Goal: Find specific page/section: Locate a particular part of the current website

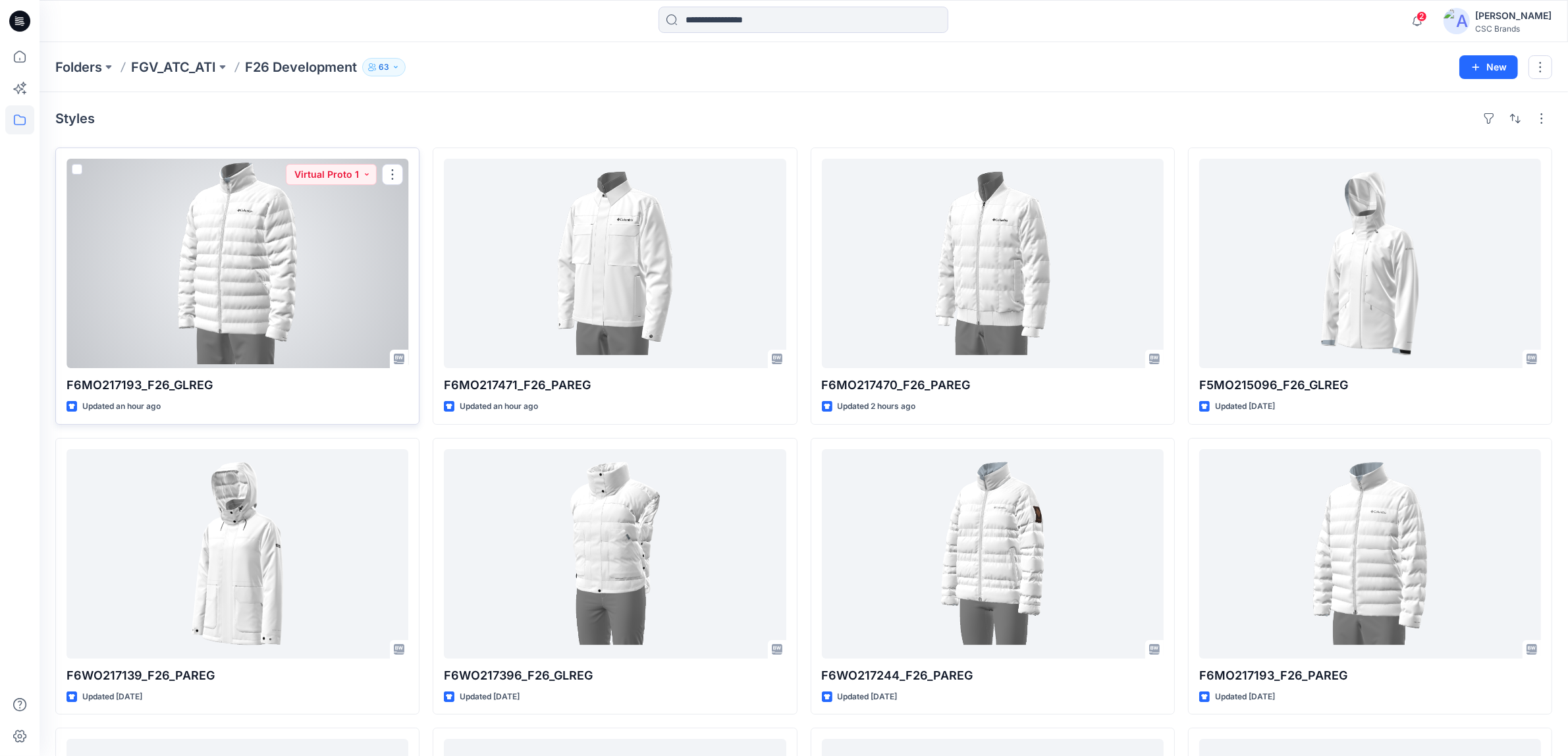
click at [273, 328] on div at bounding box center [237, 264] width 342 height 210
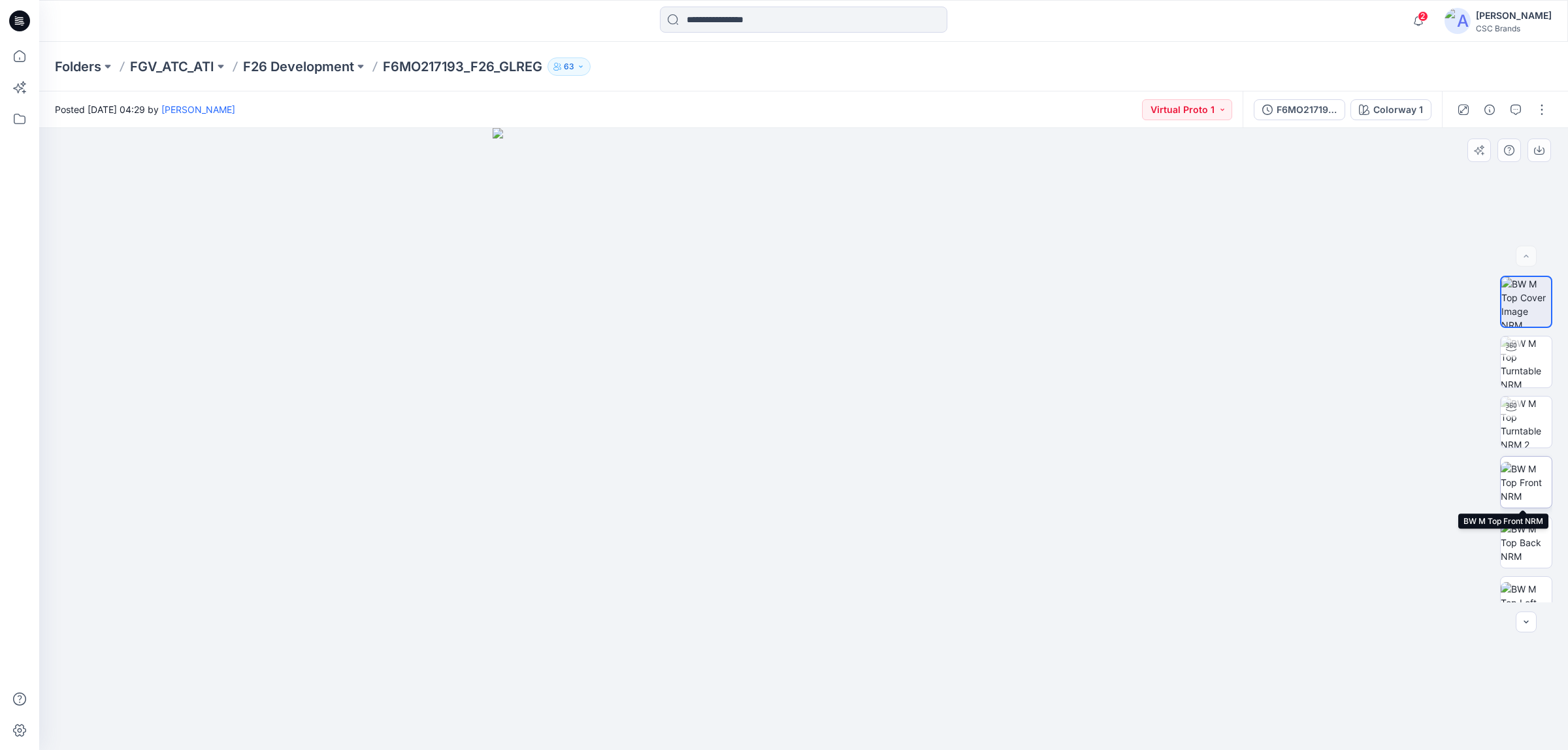
click at [1522, 484] on img at bounding box center [1526, 483] width 51 height 41
click at [1522, 422] on img at bounding box center [1526, 421] width 51 height 51
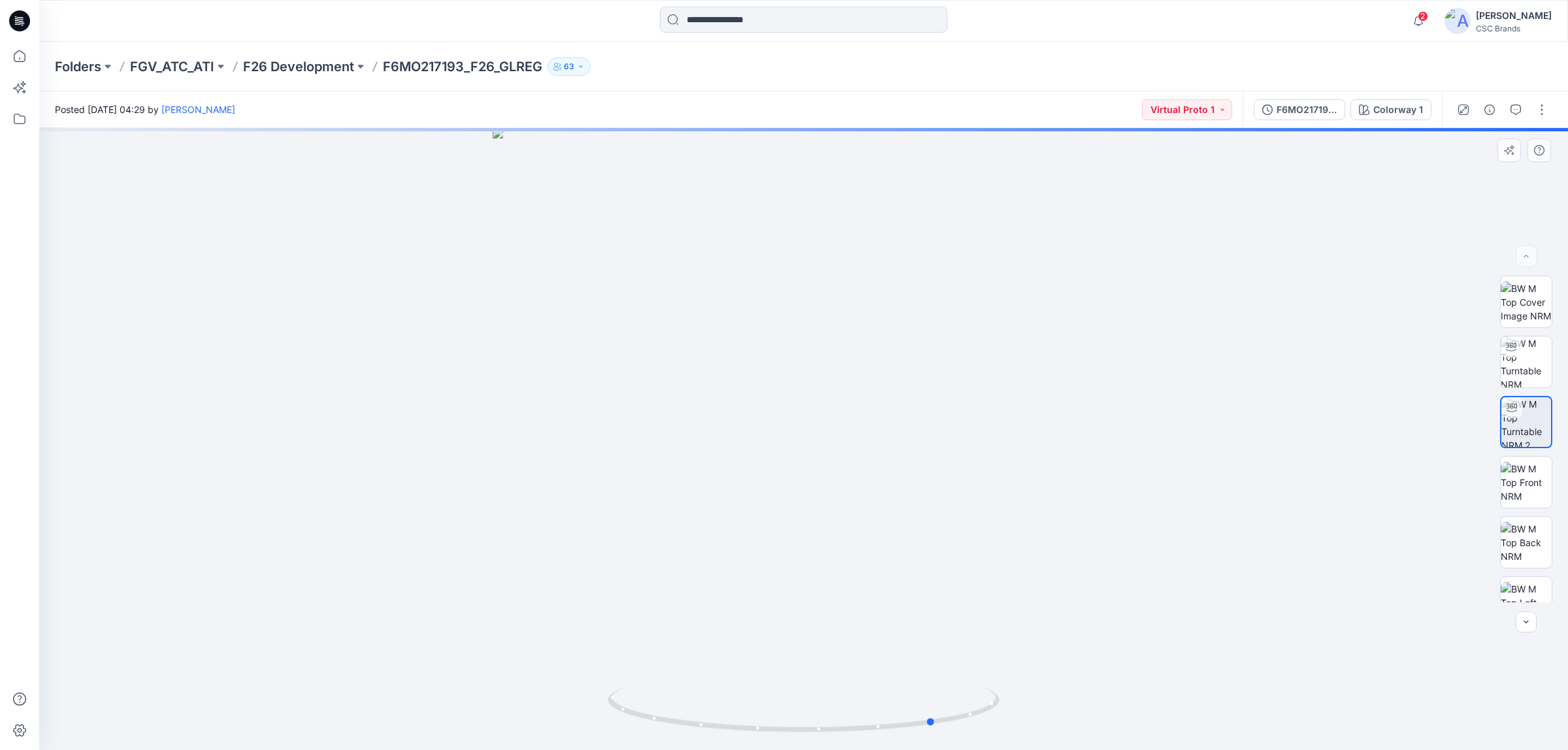
drag, startPoint x: 823, startPoint y: 494, endPoint x: 563, endPoint y: 530, distance: 262.5
drag, startPoint x: 563, startPoint y: 530, endPoint x: 1449, endPoint y: 25, distance: 1019.8
click at [1420, 25] on icon "button" at bounding box center [1418, 25] width 4 height 2
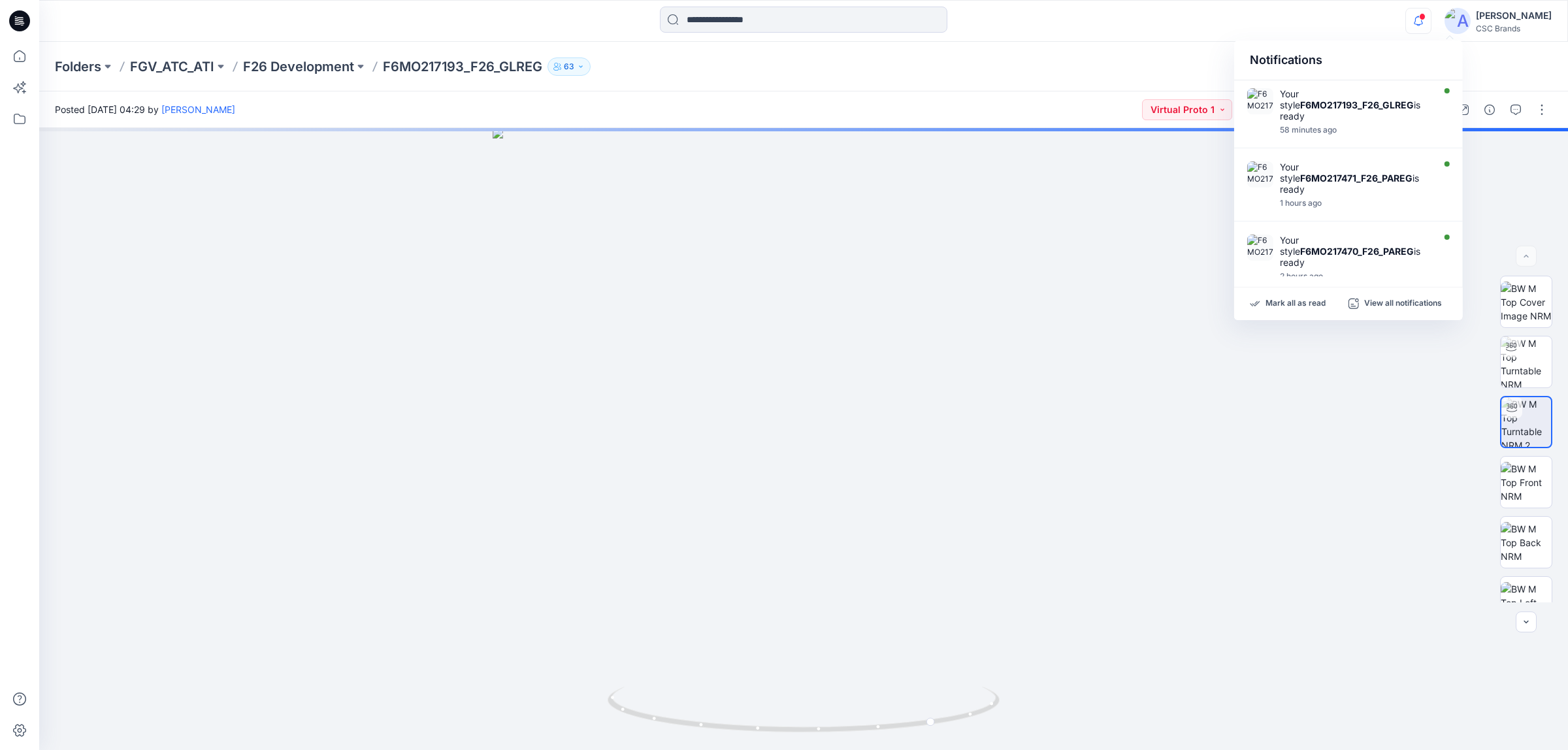
click at [434, 64] on p "F6MO217193_F26_GLREG" at bounding box center [462, 66] width 159 height 18
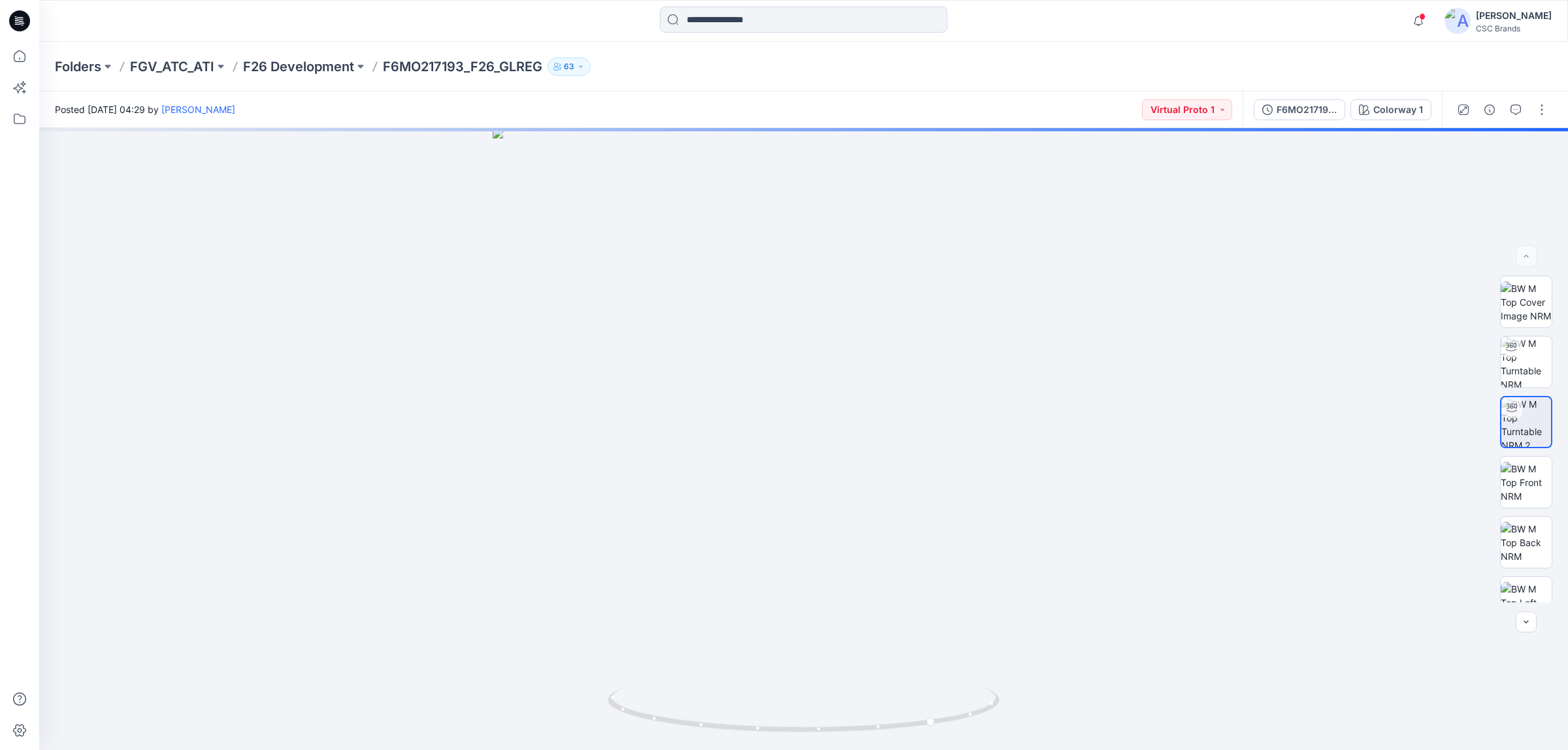
click at [439, 59] on p "F6MO217193_F26_GLREG" at bounding box center [462, 66] width 159 height 18
click at [320, 60] on p "F26 Development" at bounding box center [298, 66] width 111 height 18
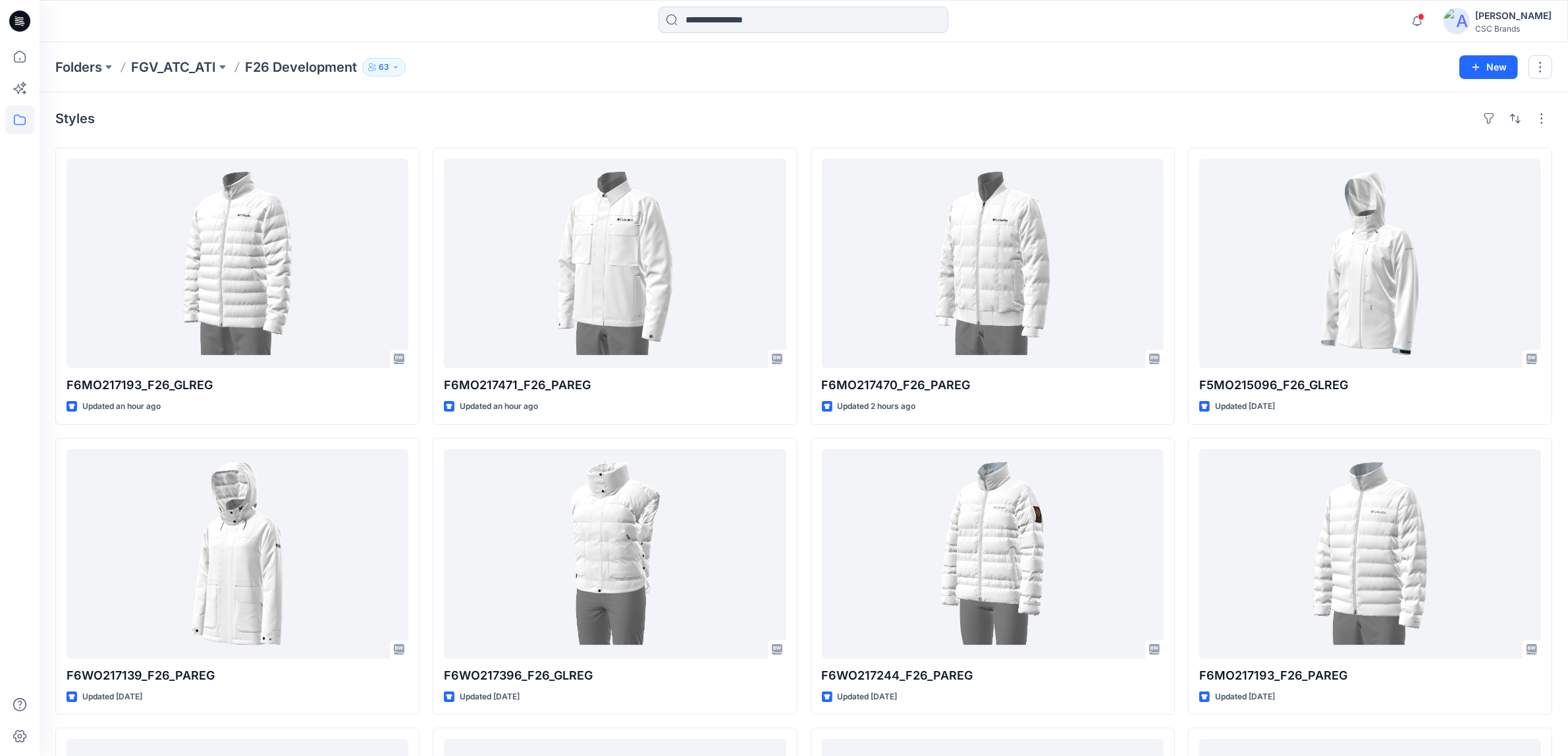
click at [16, 315] on div at bounding box center [19, 399] width 29 height 714
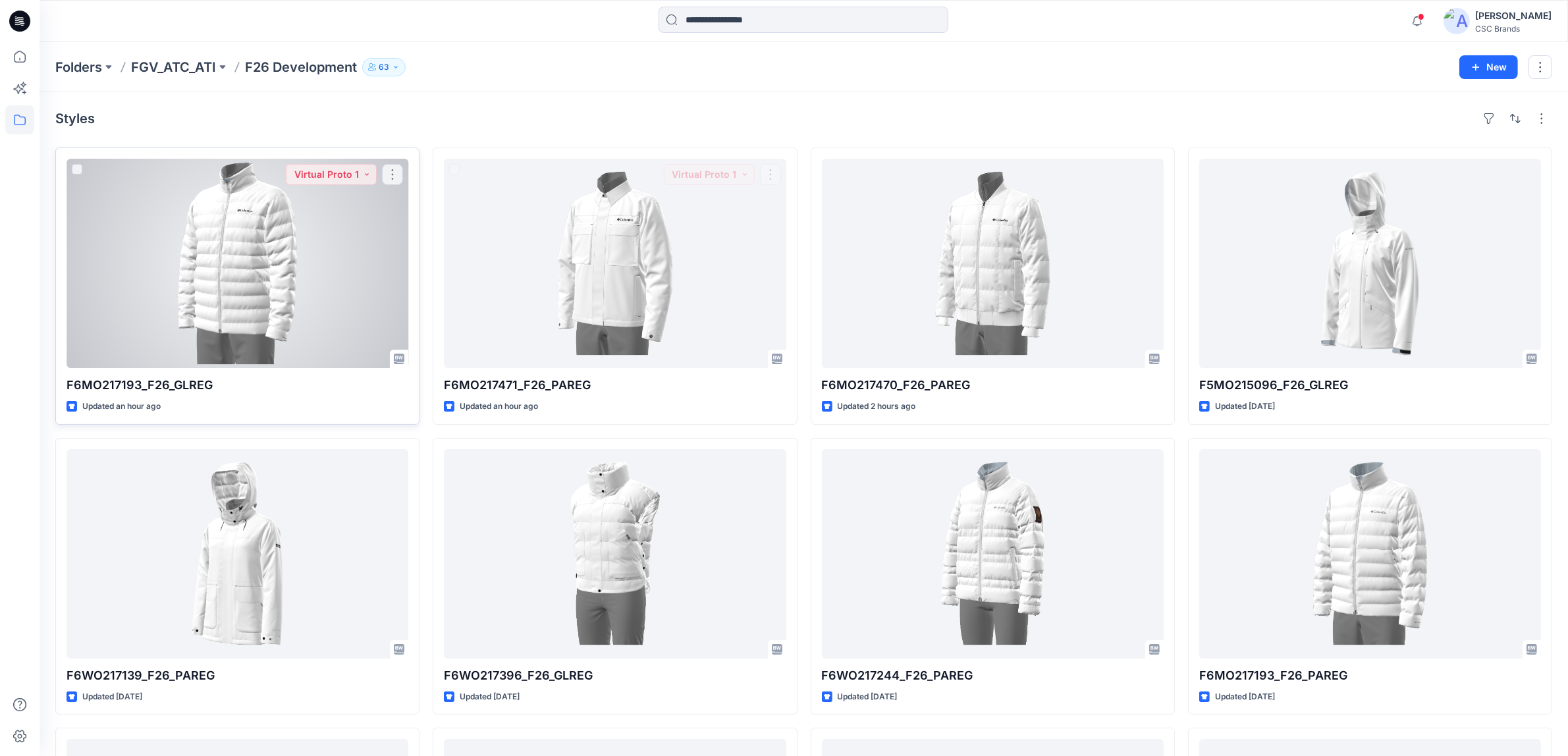
click at [347, 262] on div at bounding box center [237, 264] width 342 height 210
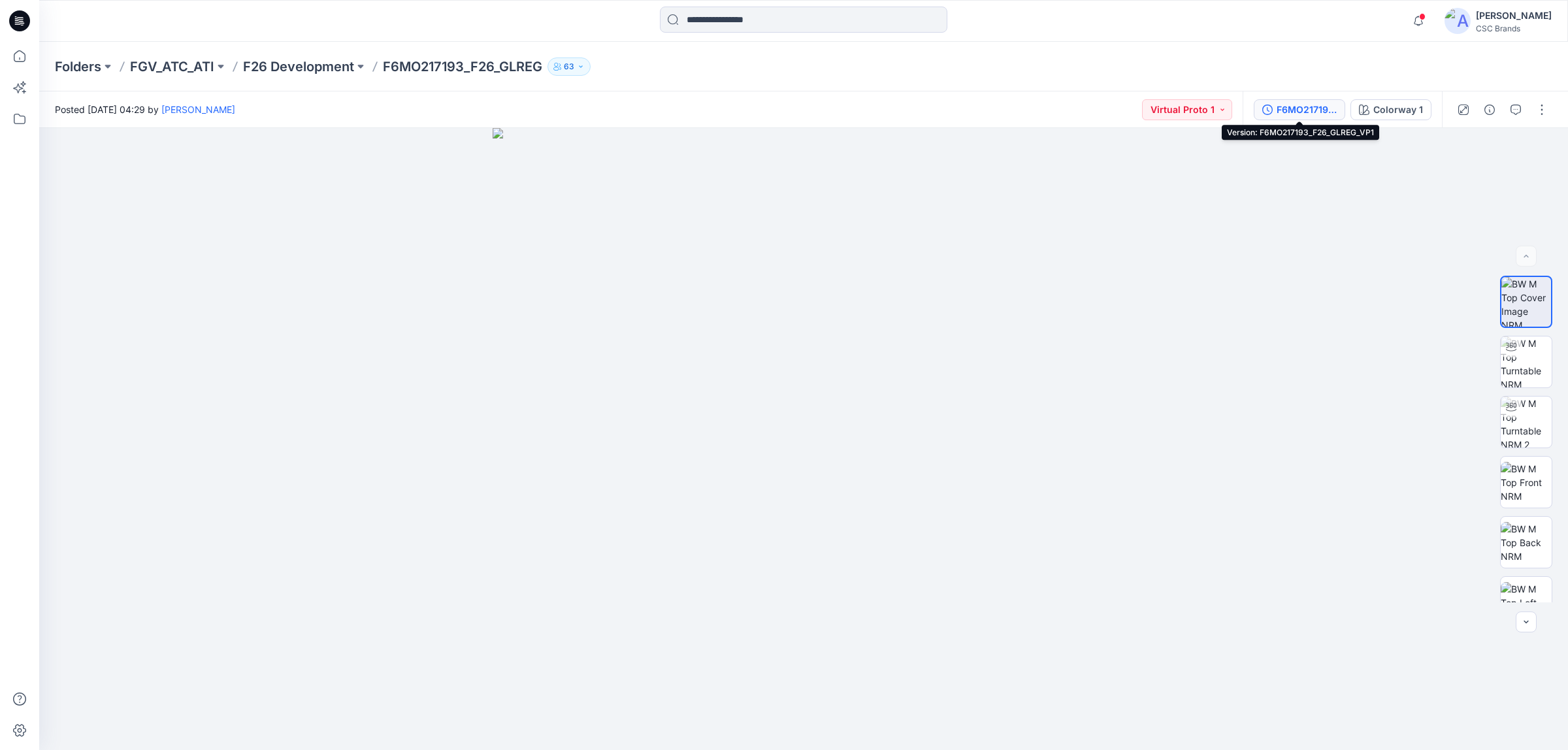
click at [1291, 107] on div "F6MO217193_F26_GLREG_VP1" at bounding box center [1307, 109] width 60 height 15
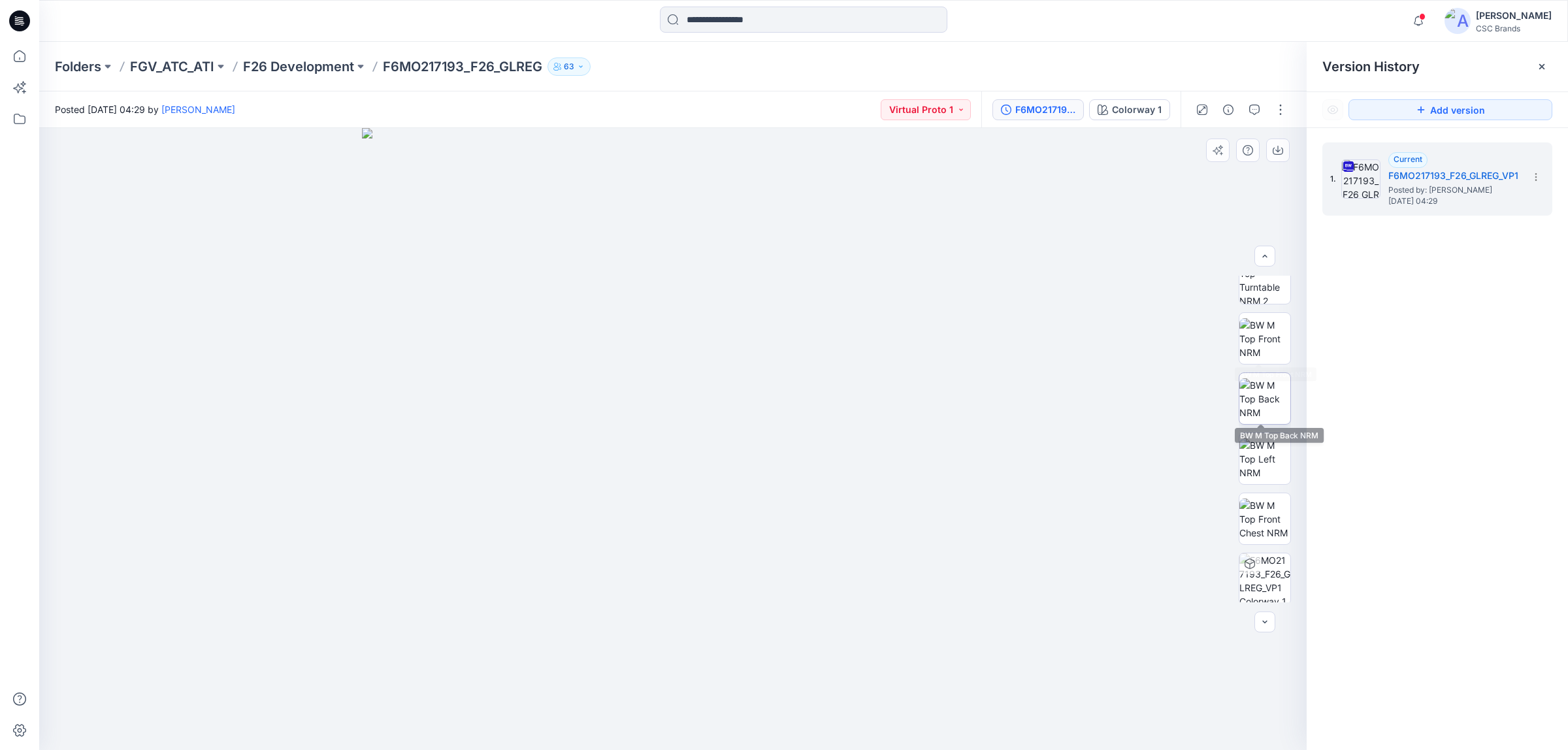
scroll to position [145, 0]
